Goal: Book appointment/travel/reservation

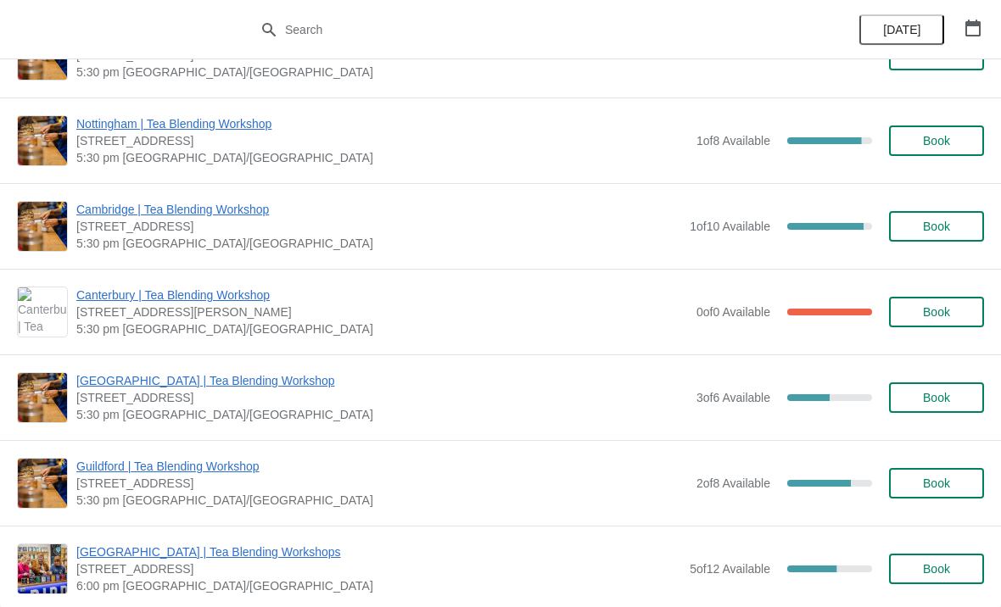
scroll to position [1246, 0]
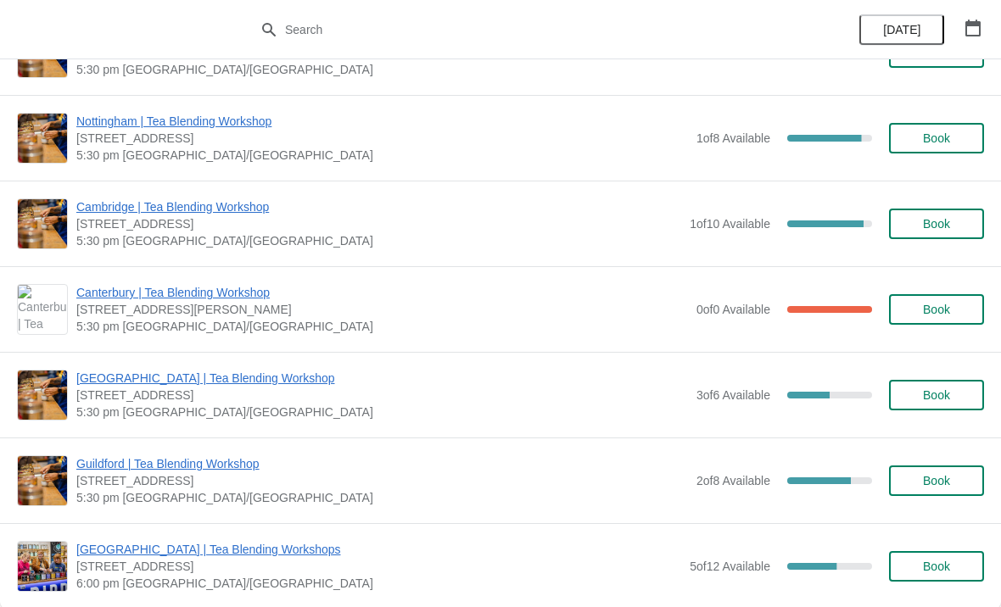
click at [309, 374] on span "[GEOGRAPHIC_DATA] | Tea Blending Workshop" at bounding box center [381, 378] width 611 height 17
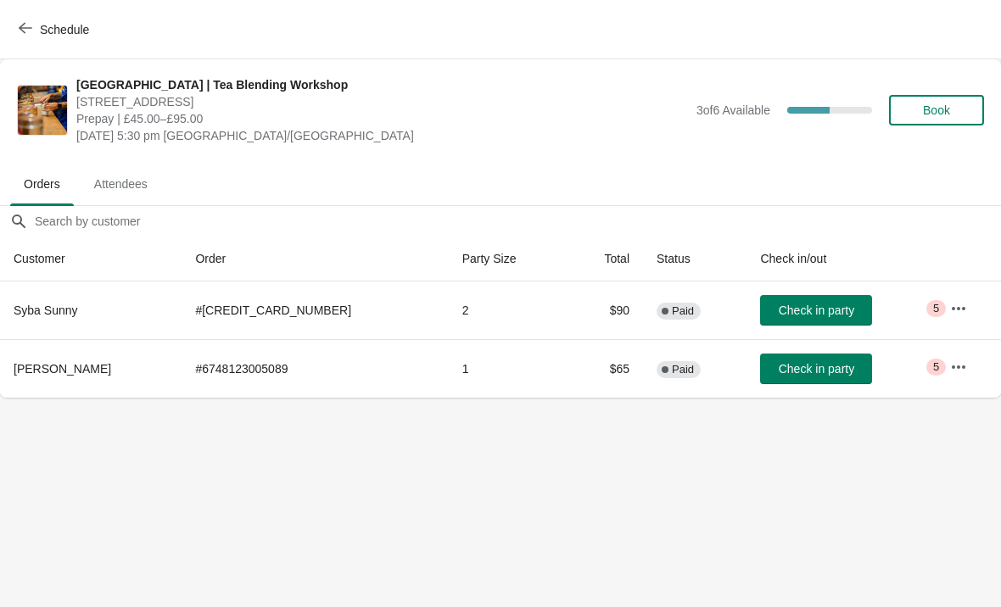
click at [20, 31] on icon "button" at bounding box center [26, 28] width 14 height 14
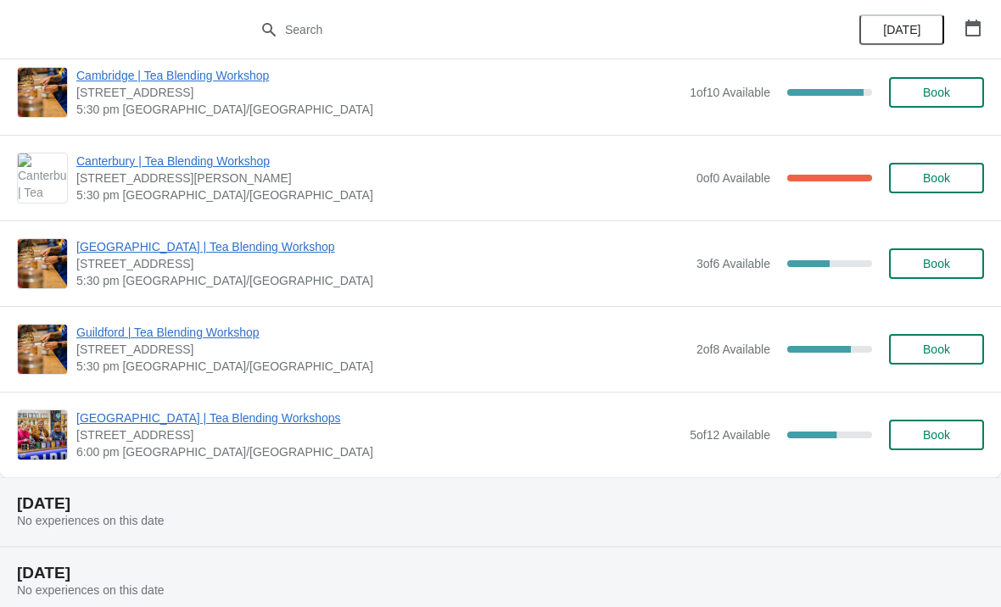
scroll to position [1386, 0]
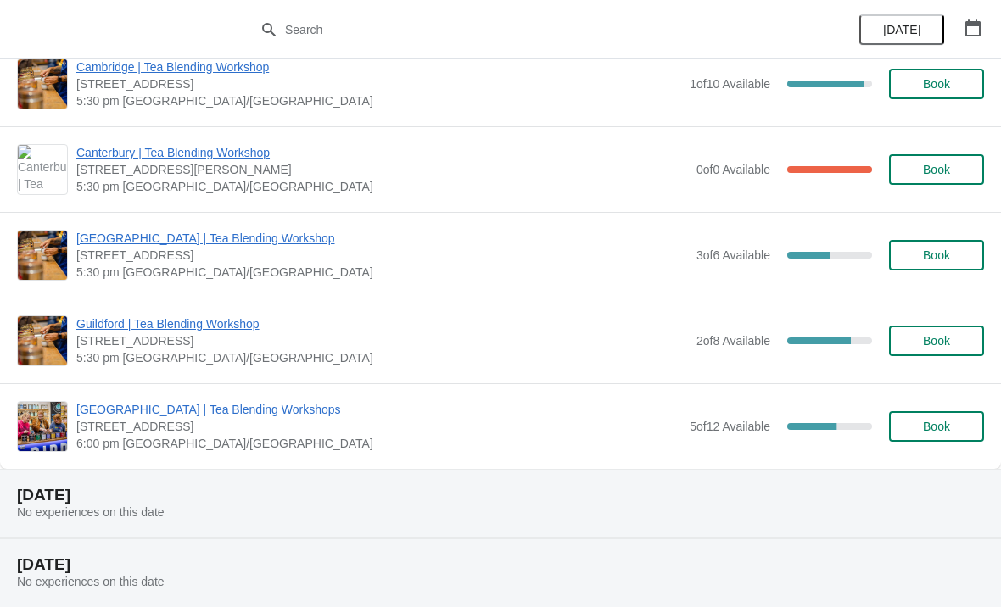
click at [946, 246] on button "Book" at bounding box center [936, 255] width 95 height 31
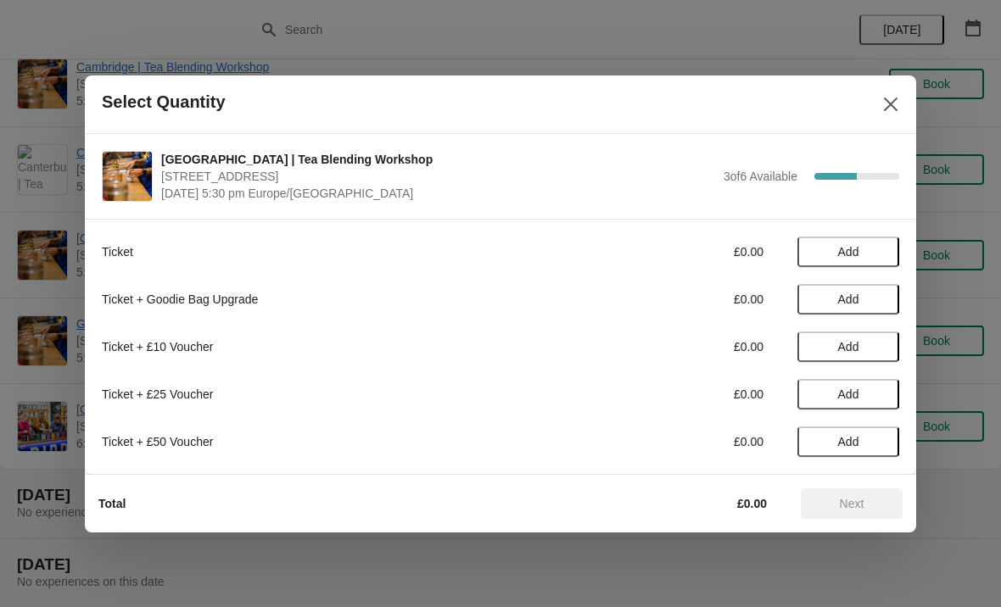
click at [866, 251] on span "Add" at bounding box center [847, 252] width 71 height 14
click at [854, 497] on span "Next" at bounding box center [851, 504] width 25 height 14
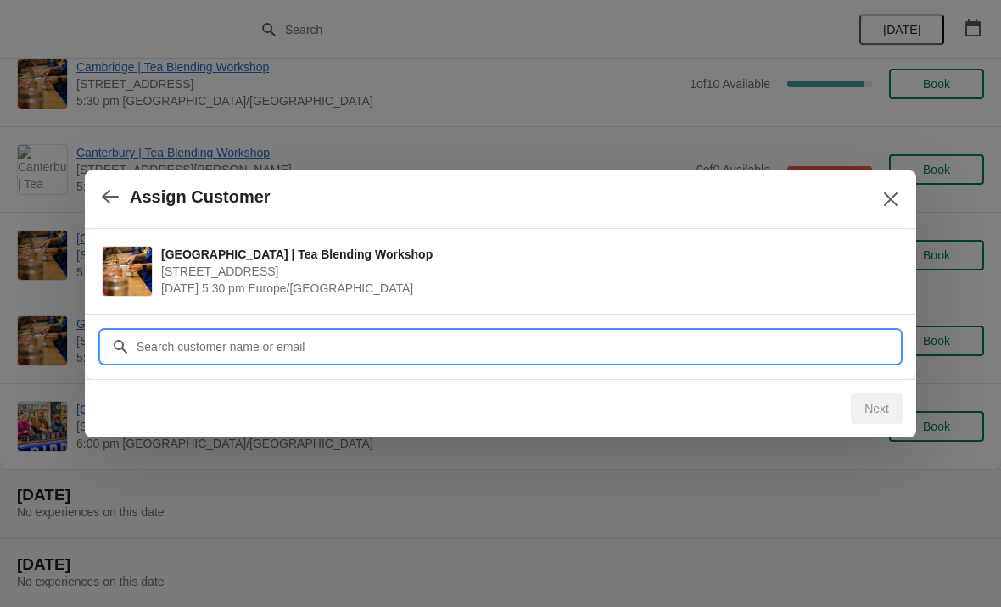
click at [555, 339] on input "Customer" at bounding box center [517, 347] width 763 height 31
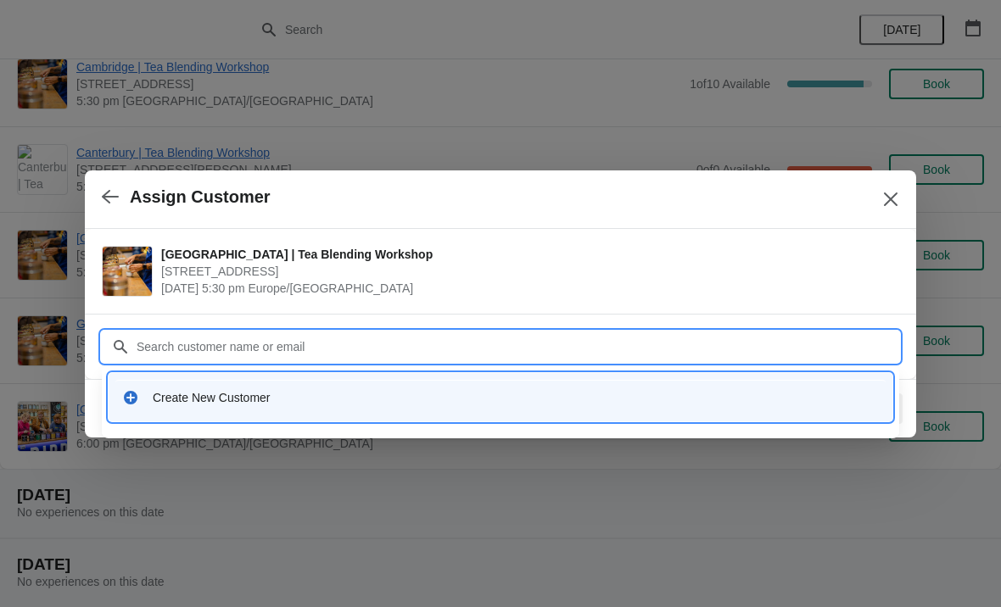
click at [984, 391] on div at bounding box center [500, 303] width 1001 height 607
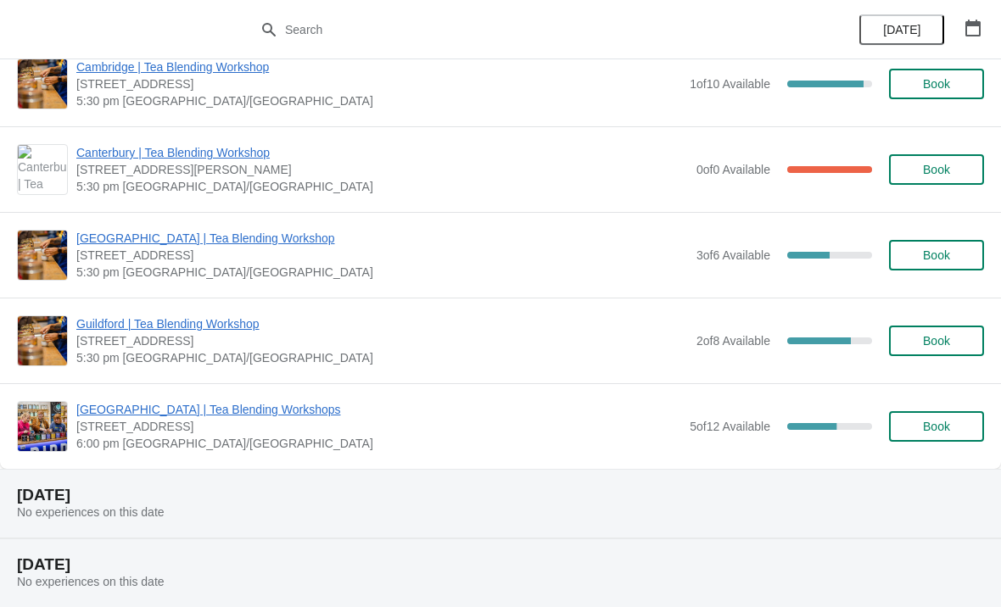
click at [939, 259] on span "Book" at bounding box center [936, 255] width 27 height 14
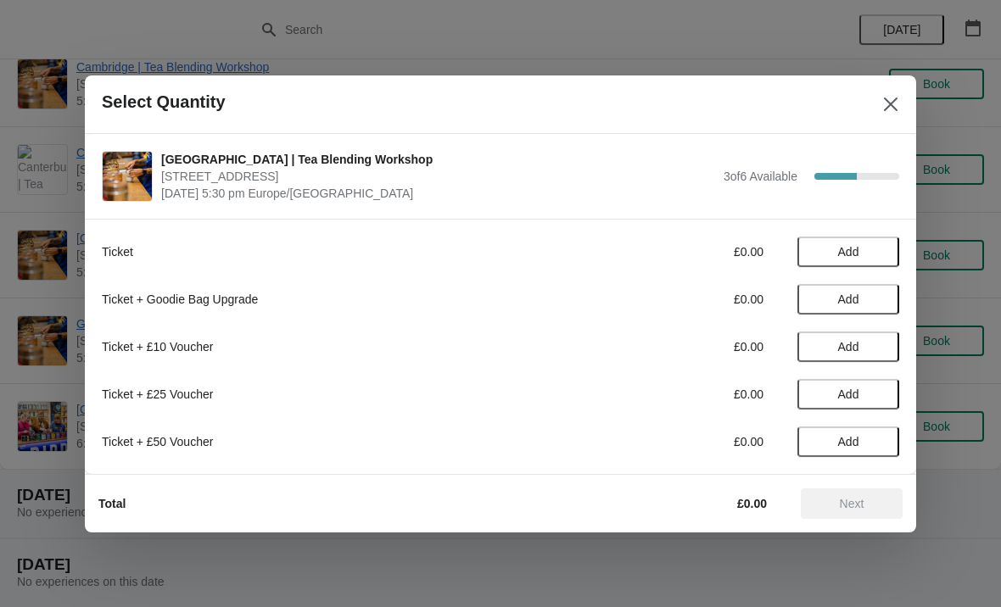
click at [868, 256] on span "Add" at bounding box center [847, 252] width 71 height 14
click at [49, 487] on div at bounding box center [500, 303] width 1001 height 607
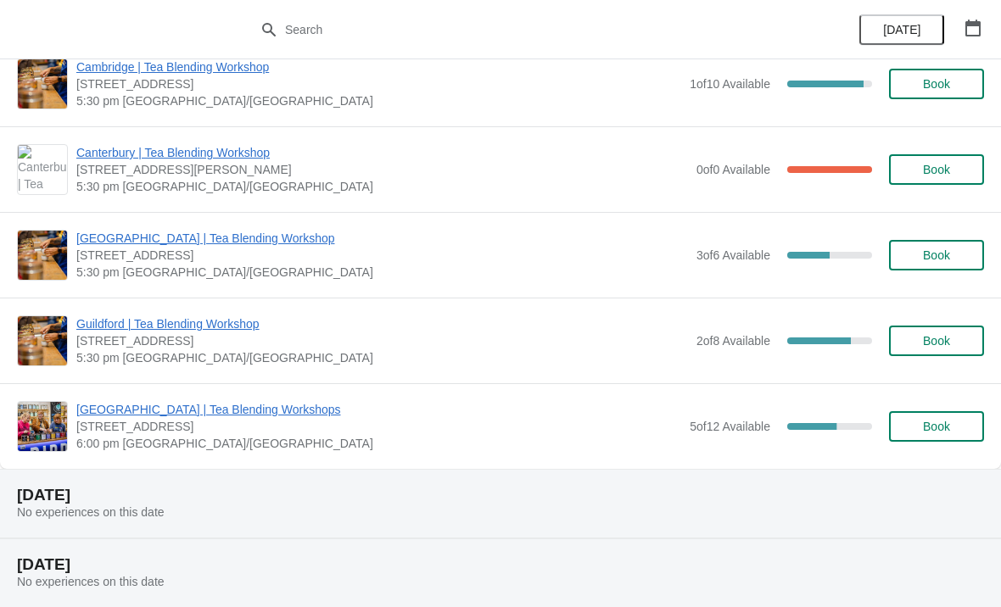
click at [956, 254] on span "Book" at bounding box center [936, 255] width 64 height 14
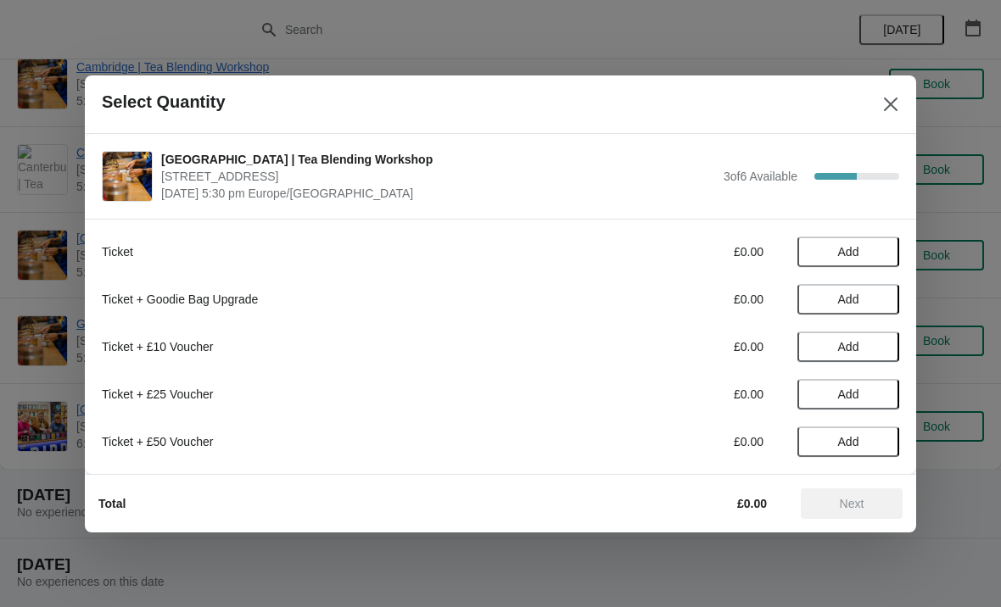
click at [847, 245] on span "Add" at bounding box center [848, 252] width 21 height 14
click at [851, 513] on button "Next" at bounding box center [851, 503] width 102 height 31
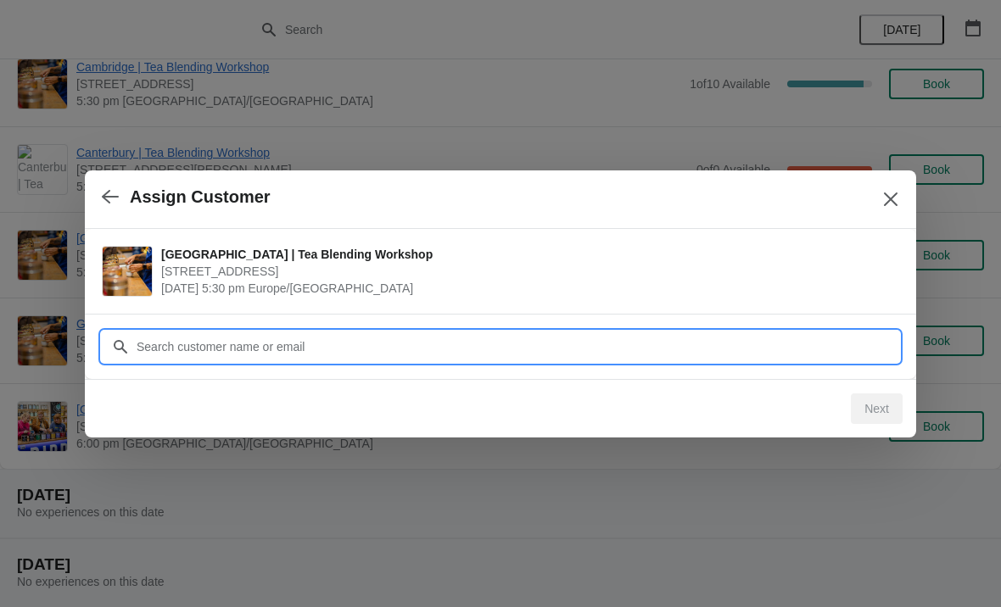
click at [587, 351] on input "Customer" at bounding box center [517, 347] width 763 height 31
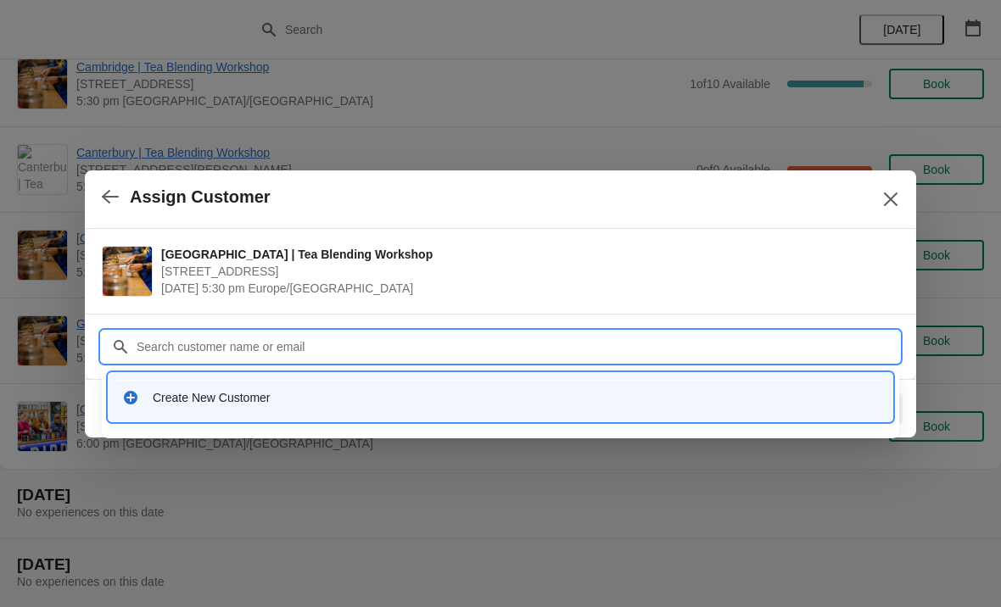
click at [661, 347] on input "Customer" at bounding box center [517, 347] width 763 height 31
type input "[EMAIL_ADDRESS][DOMAIN_NAME]"
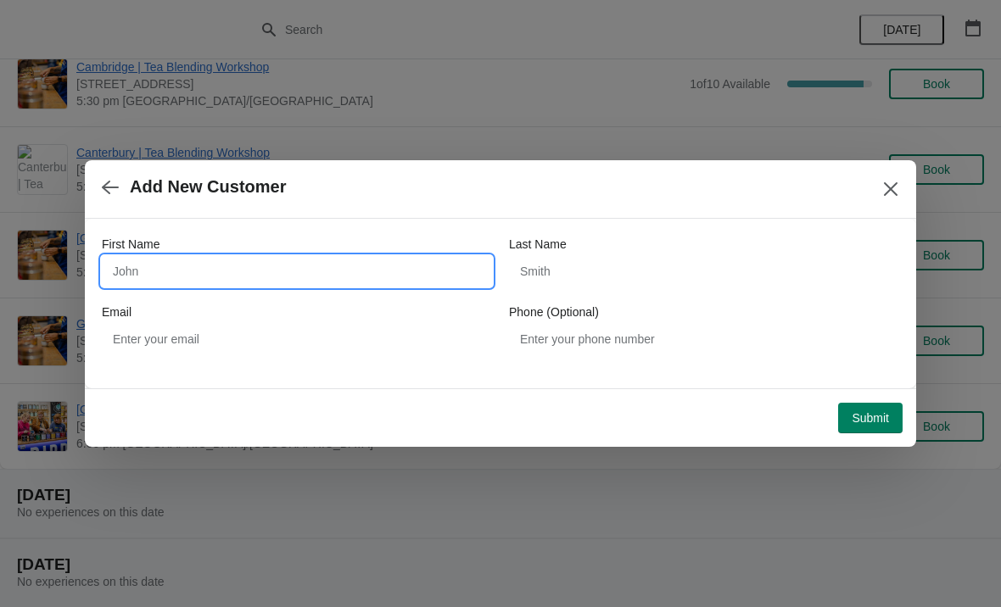
click at [410, 275] on input "First Name" at bounding box center [297, 271] width 390 height 31
type input "[PERSON_NAME]"
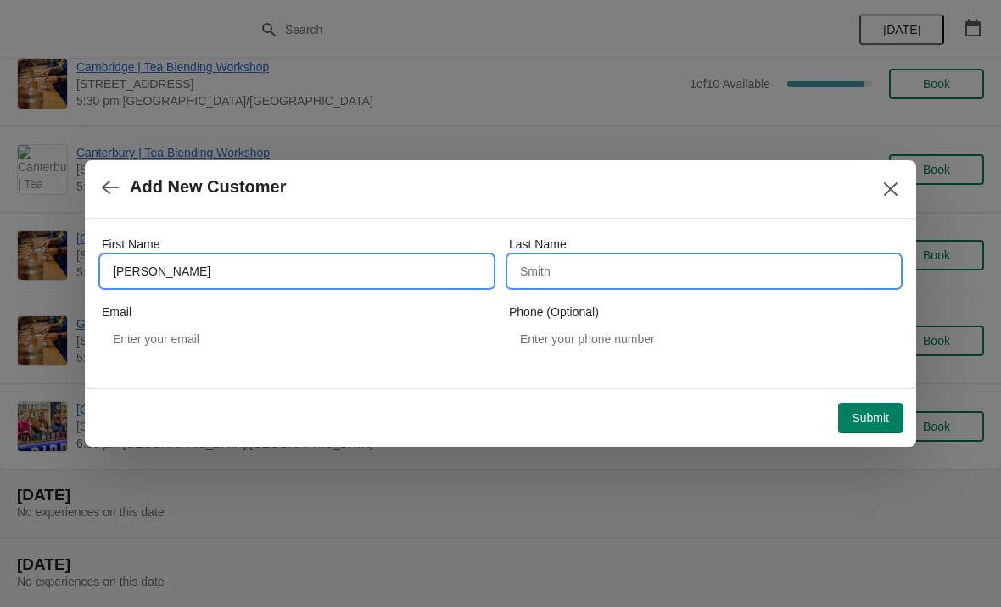
click at [644, 280] on input "Last Name" at bounding box center [704, 271] width 390 height 31
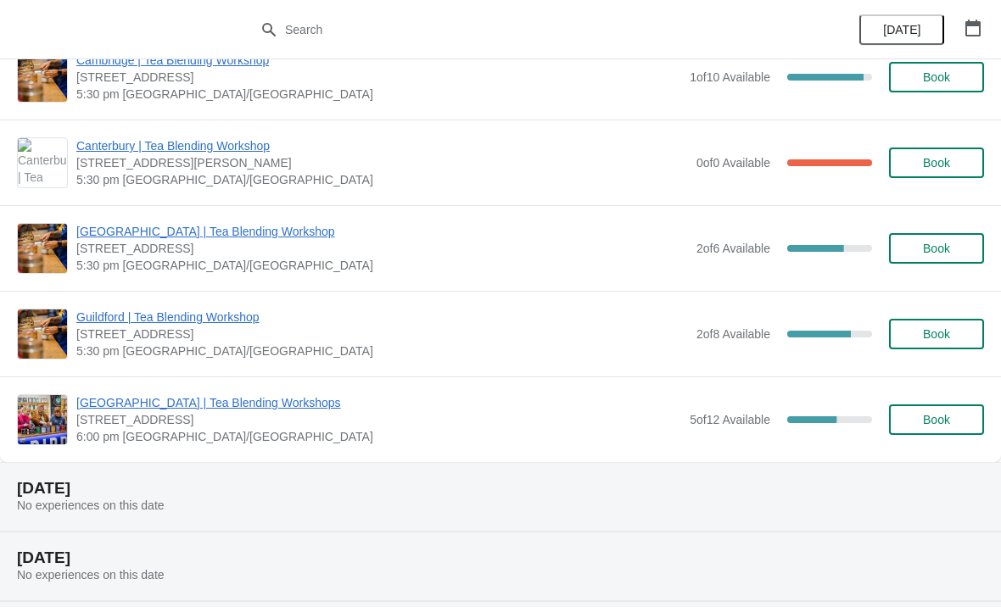
scroll to position [1412, 0]
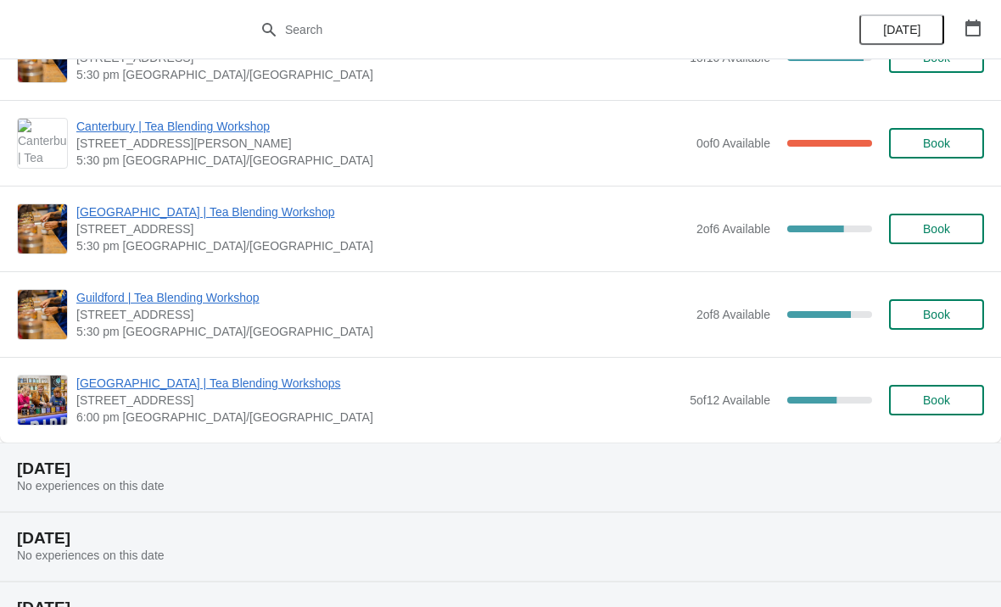
click at [315, 208] on span "[GEOGRAPHIC_DATA] | Tea Blending Workshop" at bounding box center [381, 212] width 611 height 17
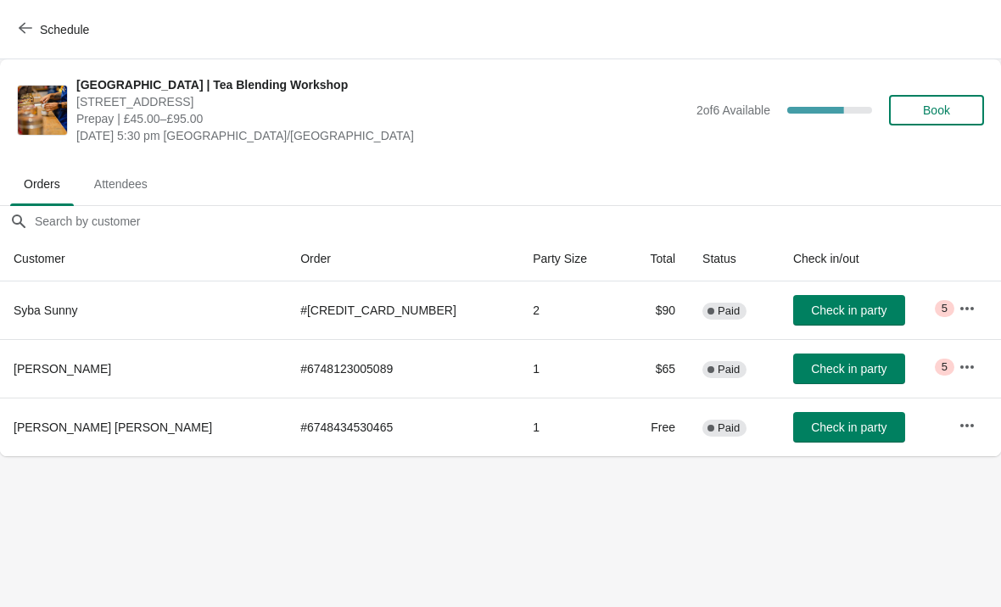
click at [958, 427] on icon "button" at bounding box center [966, 425] width 17 height 17
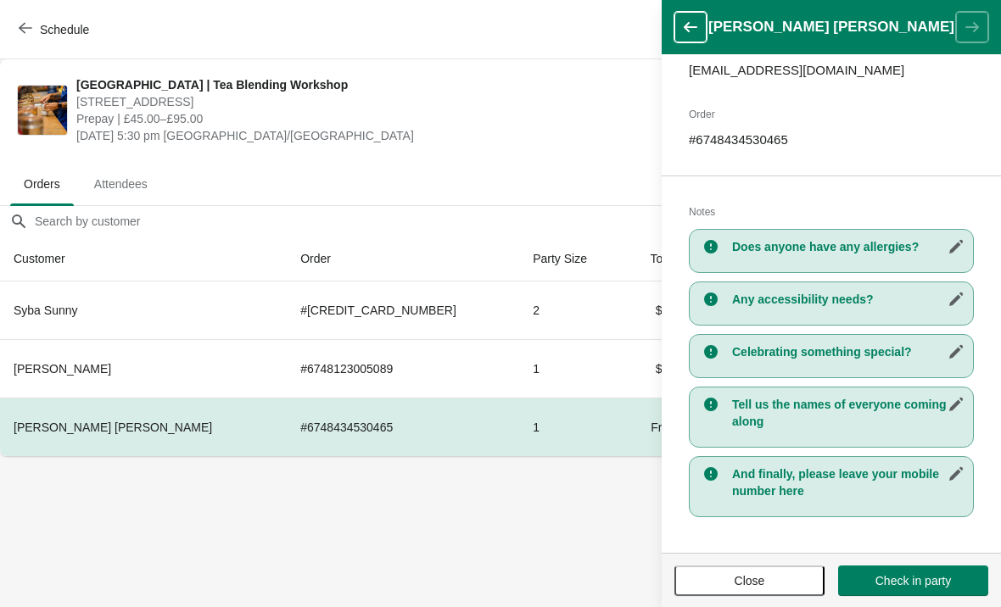
scroll to position [226, 0]
click at [761, 581] on span "Close" at bounding box center [749, 581] width 31 height 14
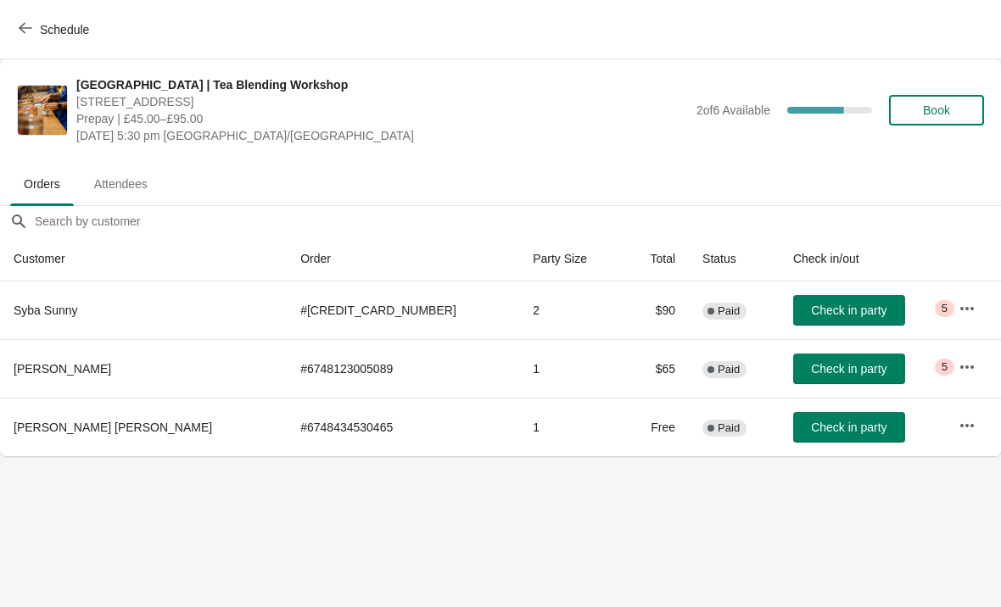
click at [958, 370] on icon "button" at bounding box center [966, 367] width 17 height 17
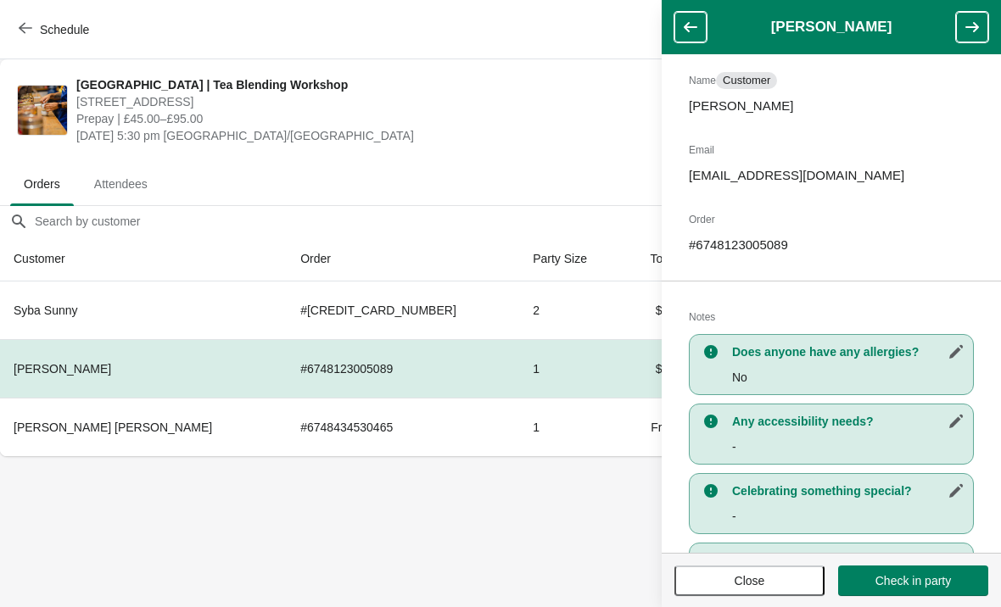
scroll to position [145, 0]
